Goal: Check status: Check status

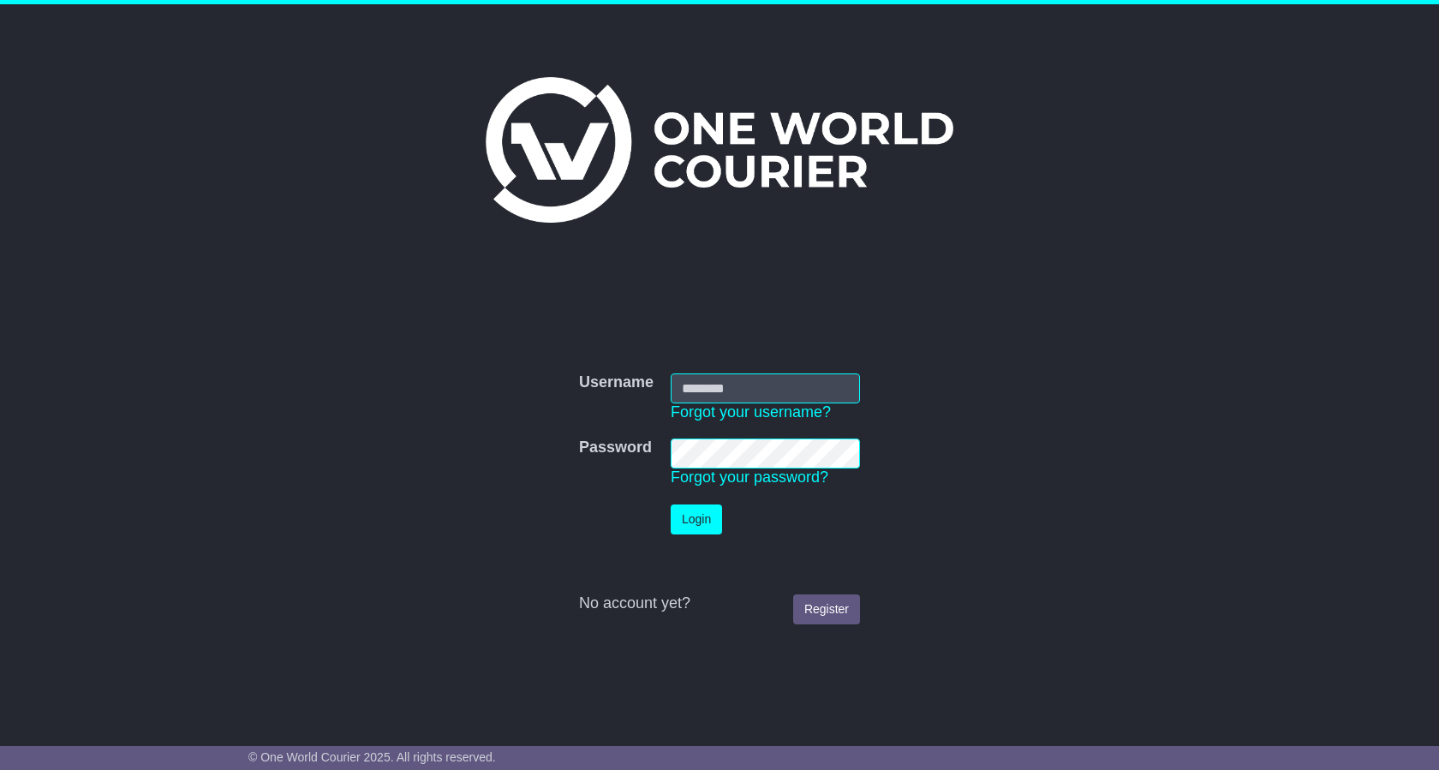
type input "**********"
click at [695, 522] on button "Login" at bounding box center [696, 519] width 51 height 30
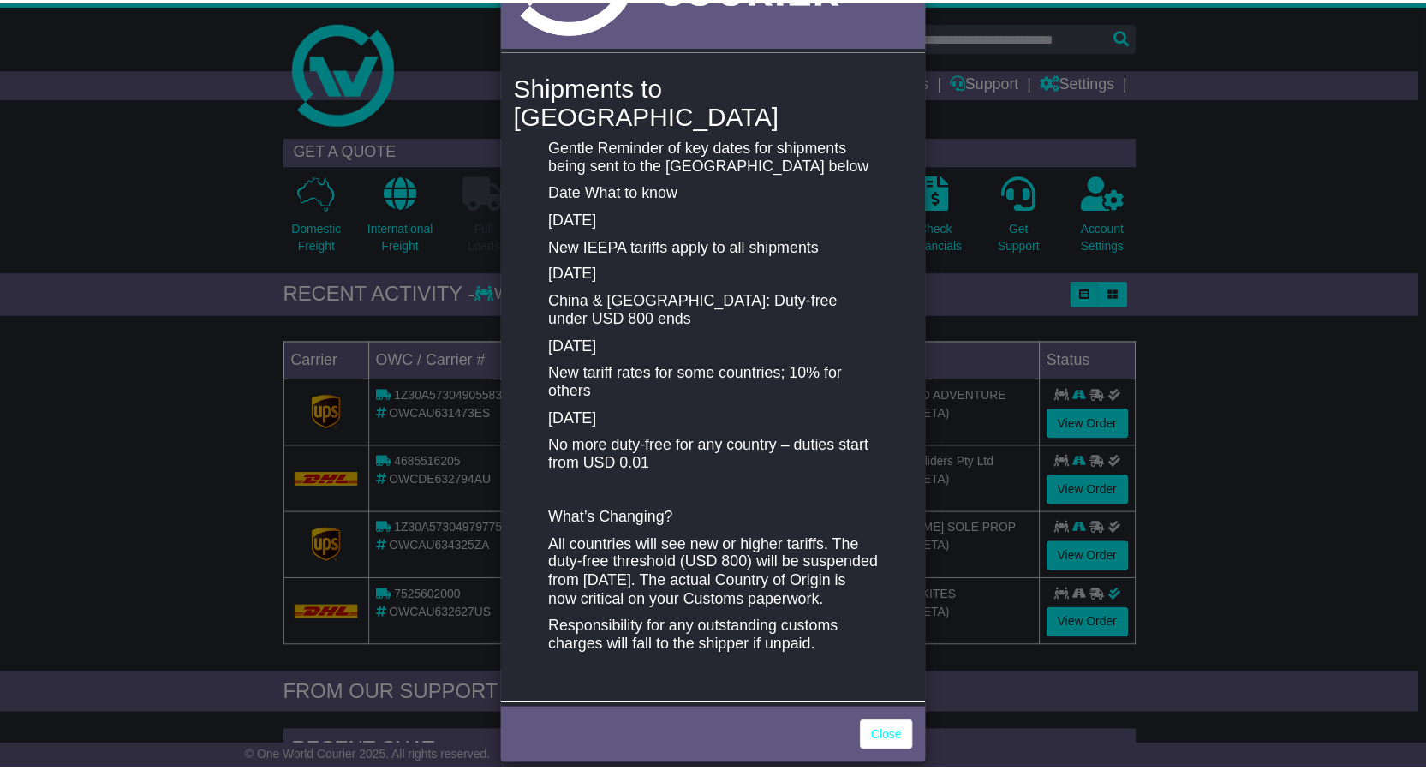
scroll to position [171, 0]
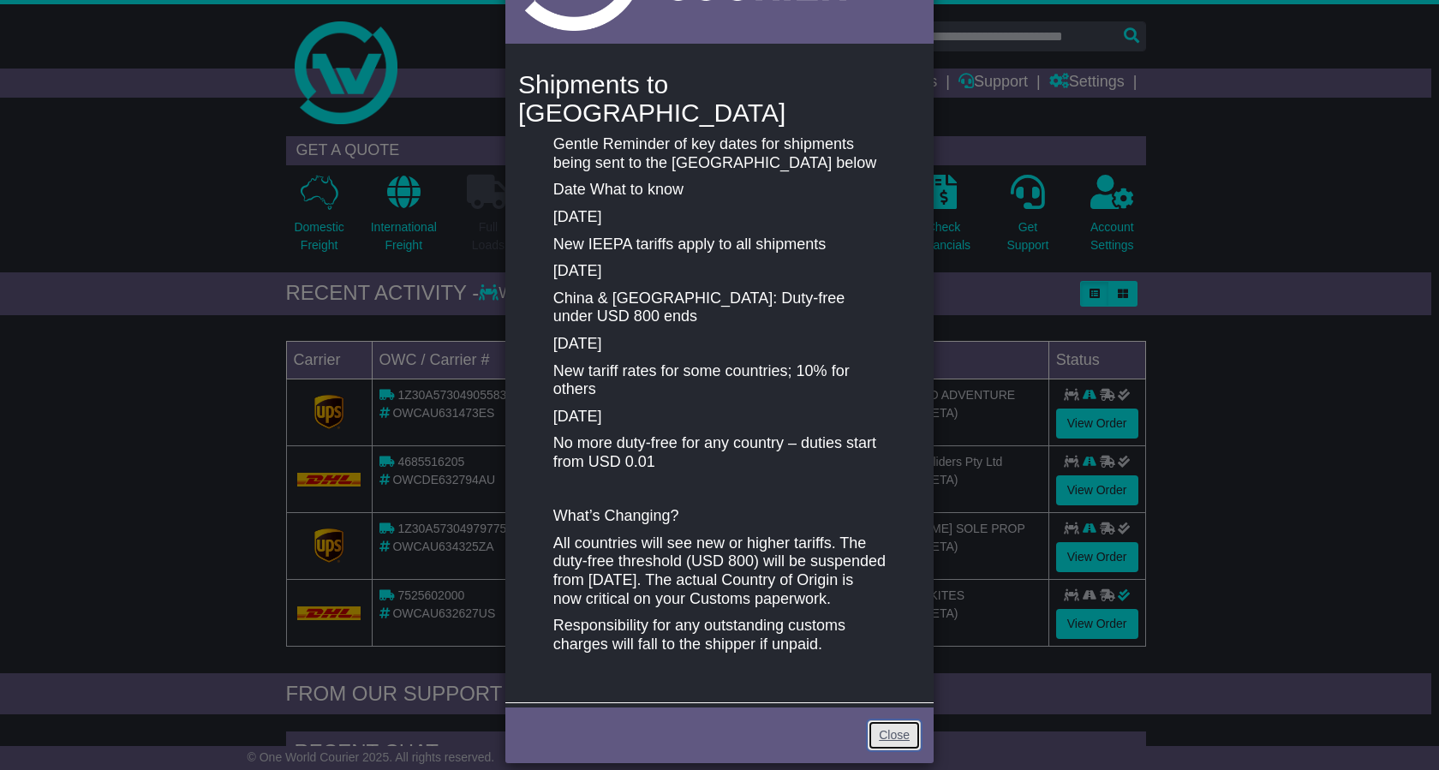
click at [891, 726] on link "Close" at bounding box center [894, 735] width 53 height 30
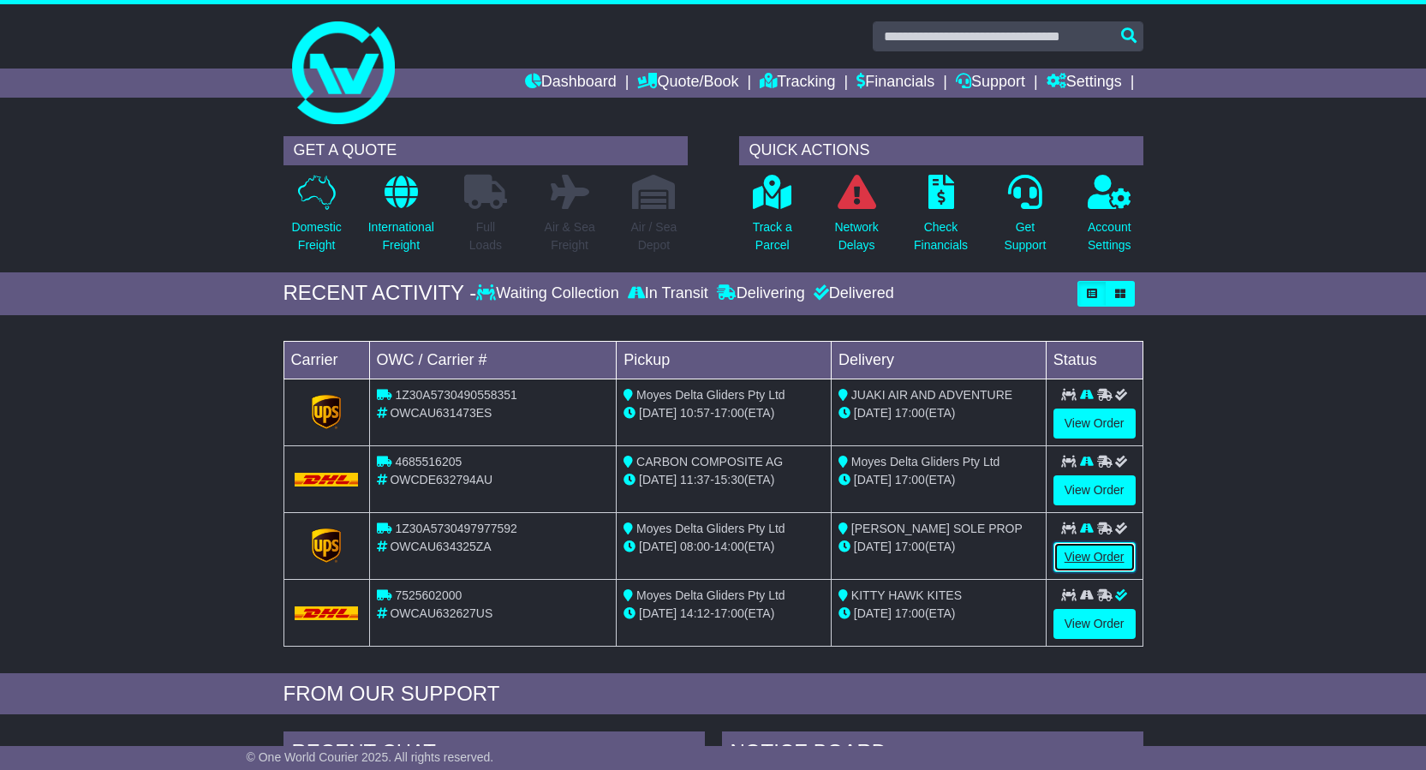
click at [1097, 558] on link "View Order" at bounding box center [1094, 557] width 82 height 30
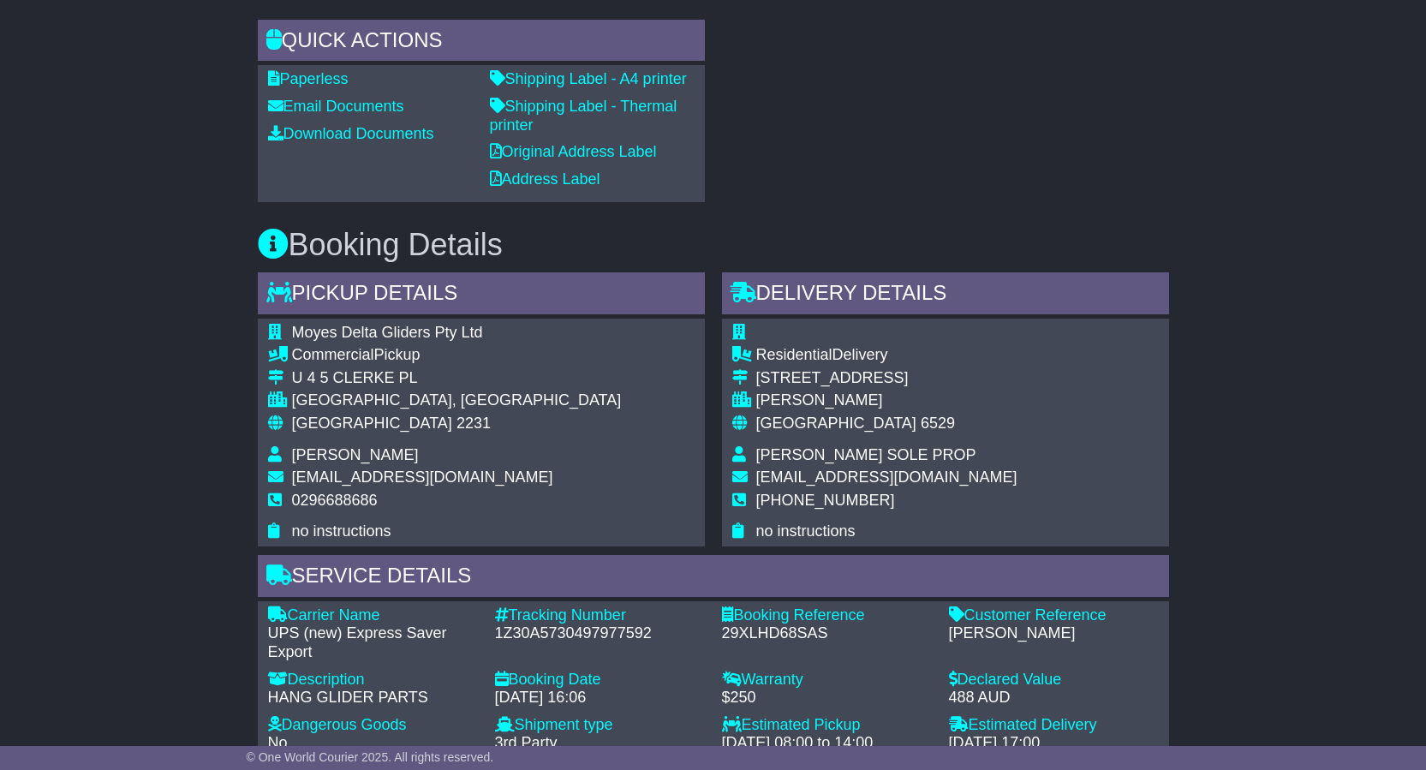
scroll to position [771, 0]
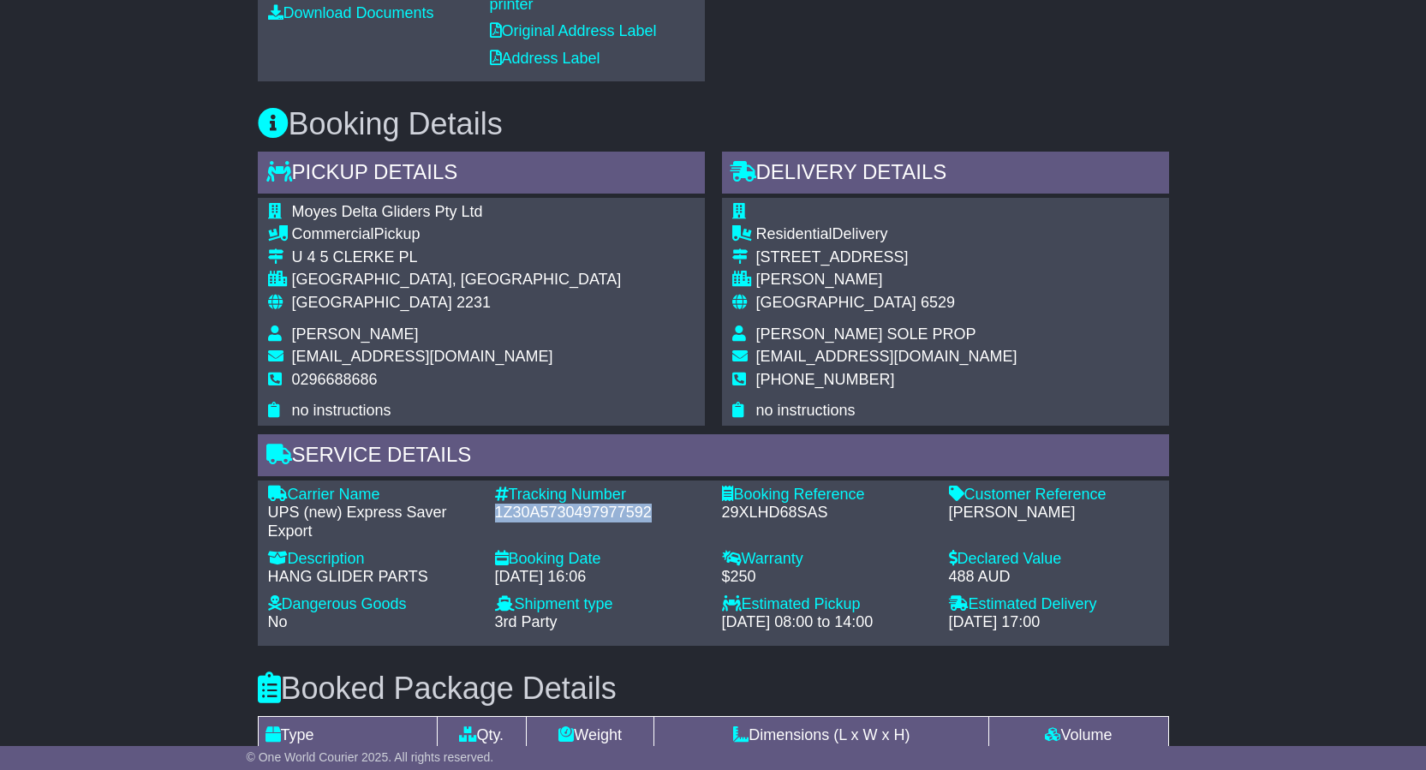
drag, startPoint x: 494, startPoint y: 510, endPoint x: 650, endPoint y: 513, distance: 155.9
click at [650, 513] on div "1Z30A5730497977592" at bounding box center [600, 513] width 210 height 19
copy div "1Z30A5730497977592"
